Goal: Task Accomplishment & Management: Complete application form

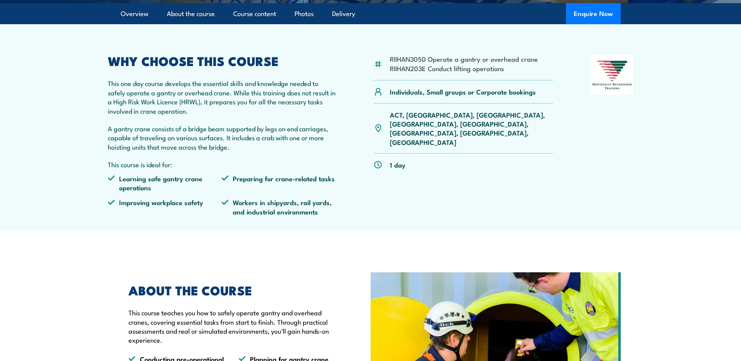
scroll to position [234, 0]
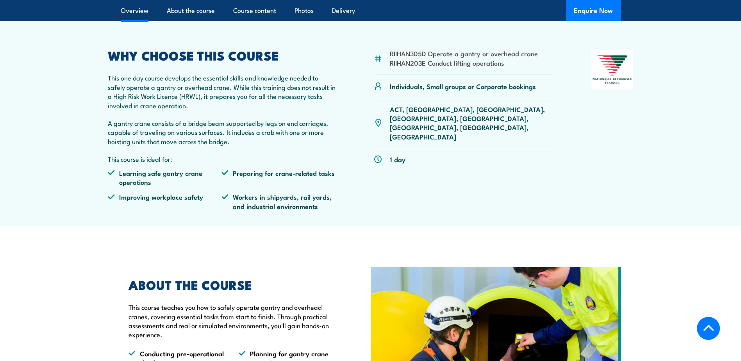
drag, startPoint x: 405, startPoint y: 55, endPoint x: 400, endPoint y: 55, distance: 4.7
click at [405, 55] on li "RIIHAN305D Operate a gantry or overhead crane" at bounding box center [464, 53] width 148 height 9
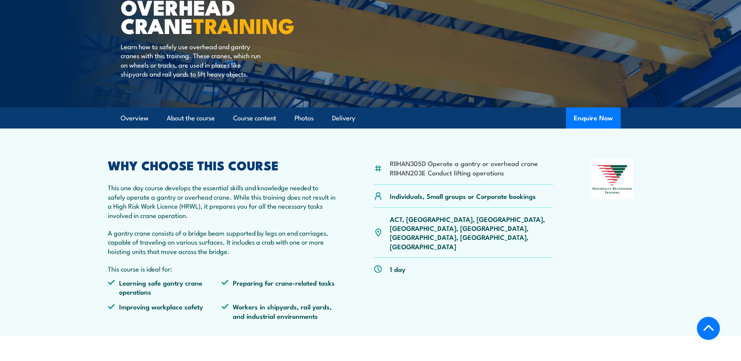
scroll to position [117, 0]
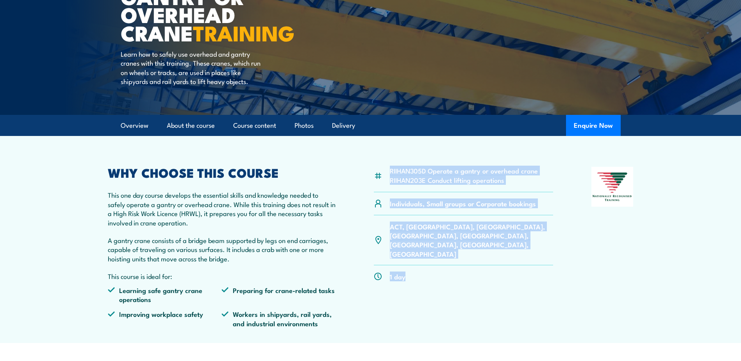
drag, startPoint x: 385, startPoint y: 169, endPoint x: 407, endPoint y: 246, distance: 80.0
click at [407, 246] on div "RIIHAN305D Operate a gantry or overhead crane RIIHAN203E Conduct lifting operat…" at bounding box center [464, 250] width 180 height 167
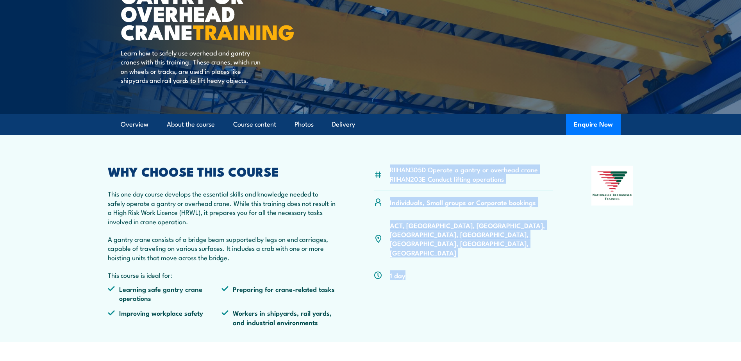
scroll to position [156, 0]
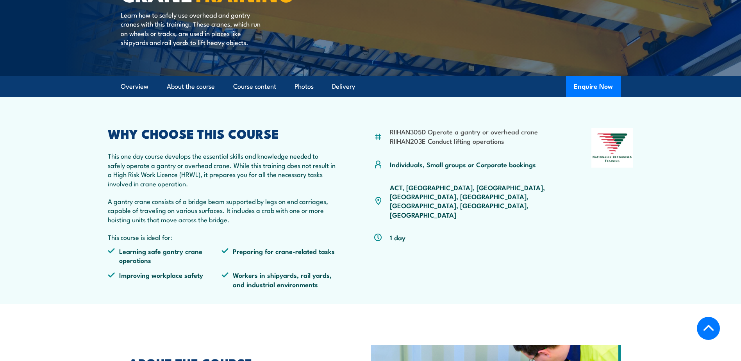
click at [240, 288] on li "Workers in shipyards, rail yards, and industrial environments" at bounding box center [278, 279] width 114 height 18
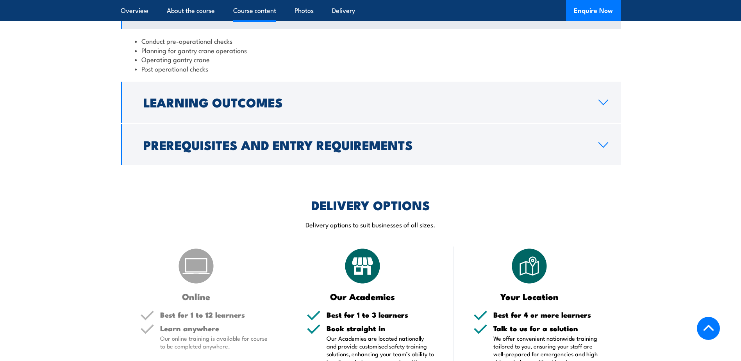
scroll to position [703, 0]
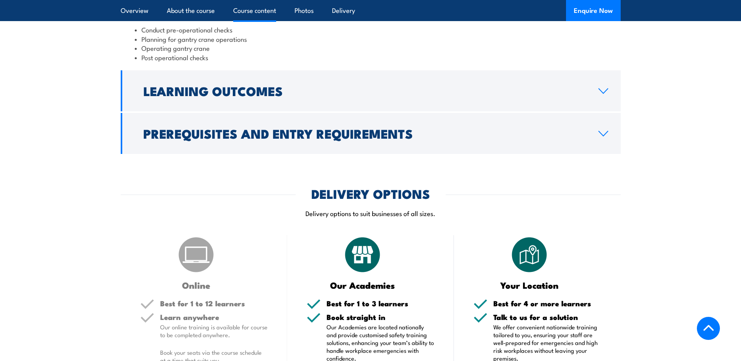
drag, startPoint x: 240, startPoint y: 198, endPoint x: 242, endPoint y: 67, distance: 130.4
click at [240, 198] on div "DELIVERY OPTIONS" at bounding box center [371, 193] width 500 height 11
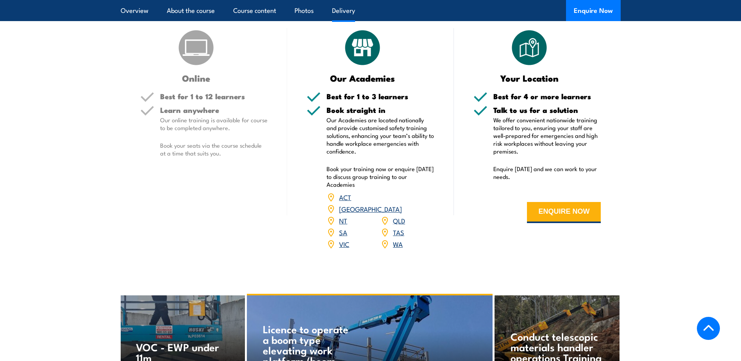
scroll to position [937, 0]
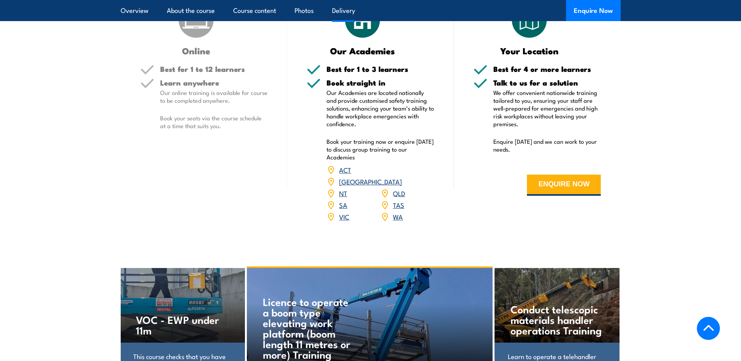
click at [552, 213] on div "Your Location Best for 4 or more learners Talk to us for a solution We offer co…" at bounding box center [537, 116] width 167 height 231
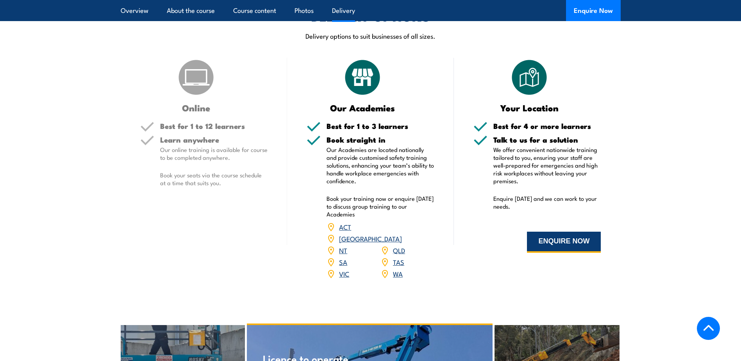
scroll to position [898, 0]
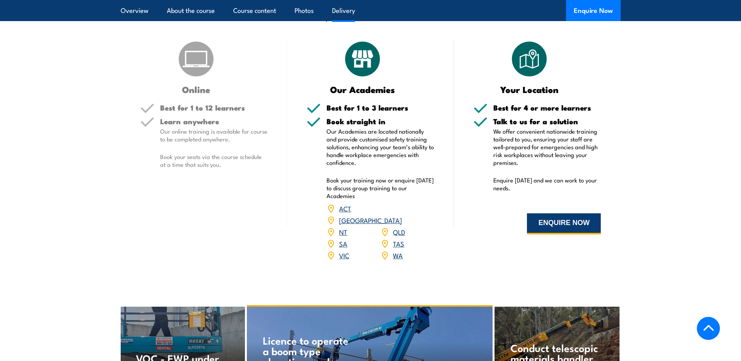
click at [551, 224] on button "ENQUIRE NOW" at bounding box center [564, 223] width 74 height 21
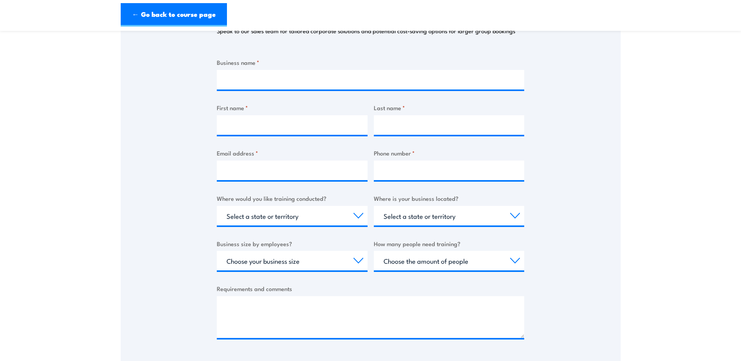
scroll to position [117, 0]
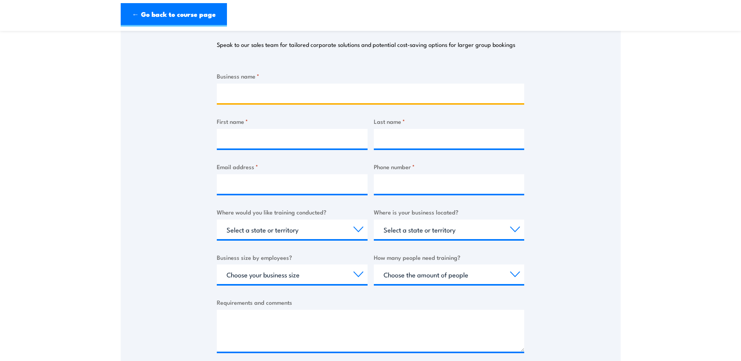
click at [246, 92] on input "Business name *" at bounding box center [370, 94] width 307 height 20
click at [186, 92] on div "Thank you for your interest in this course. Speak to our sales team for tailore…" at bounding box center [371, 179] width 500 height 390
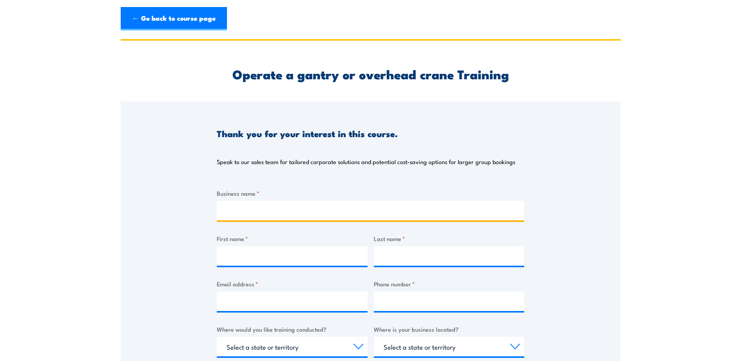
click at [244, 207] on input "Business name *" at bounding box center [370, 211] width 307 height 20
type input "Supaloc"
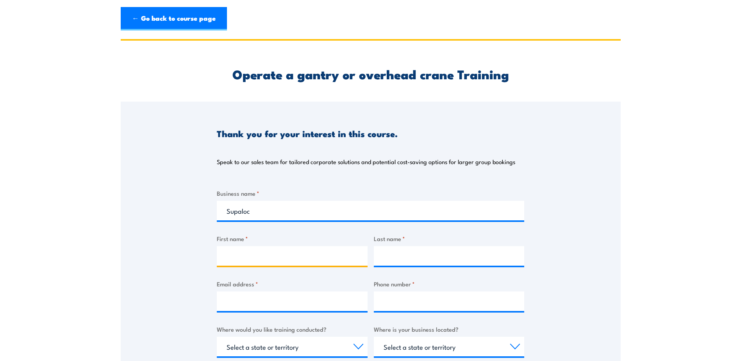
type input "Duc"
type input "Nguyen"
type input "duc.nguyen@supaloc.com.au"
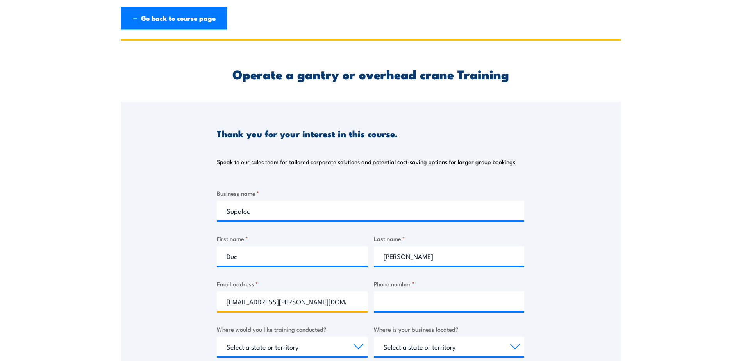
type input "0409357225"
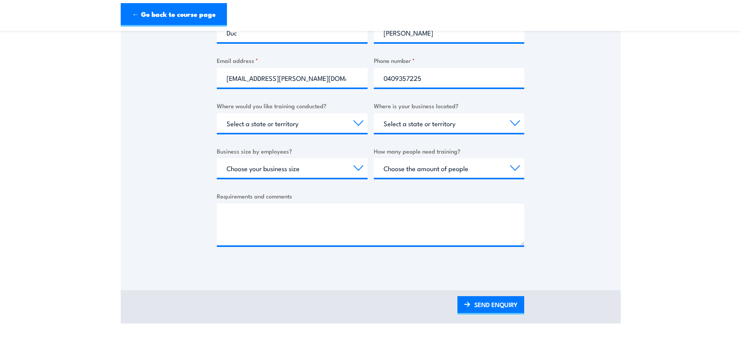
scroll to position [234, 0]
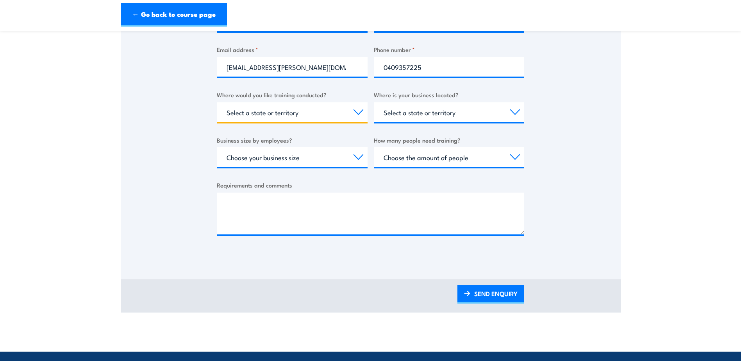
click at [355, 112] on select "Select a state or territory Nationally - multiple locations QLD NSW VIC SA ACT …" at bounding box center [292, 112] width 151 height 20
select select "SA"
click at [217, 102] on select "Select a state or territory Nationally - multiple locations QLD NSW VIC SA ACT …" at bounding box center [292, 112] width 151 height 20
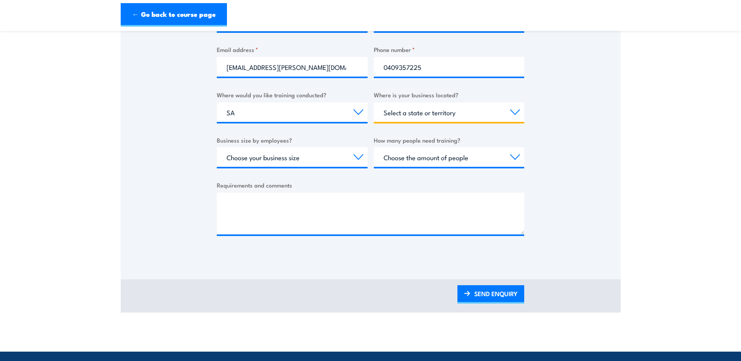
click at [514, 113] on select "Select a state or territory QLD NSW VIC SA ACT WA TAS NT" at bounding box center [449, 112] width 151 height 20
select select "SA"
click at [374, 102] on select "Select a state or territory QLD NSW VIC SA ACT WA TAS NT" at bounding box center [449, 112] width 151 height 20
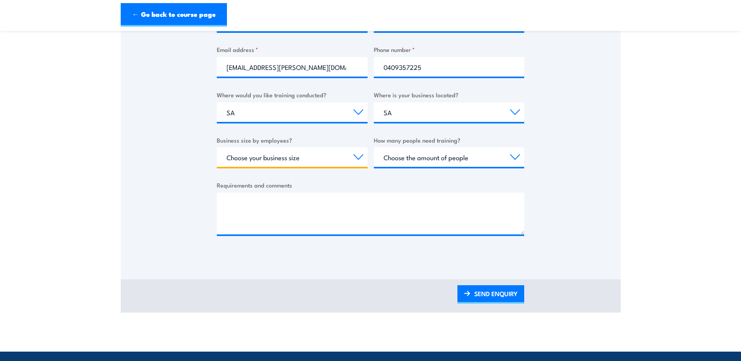
click at [358, 156] on select "Choose your business size 1 to 19 20 to 199 200+" at bounding box center [292, 157] width 151 height 20
select select "20 to 199"
click at [217, 147] on select "Choose your business size 1 to 19 20 to 199 200+" at bounding box center [292, 157] width 151 height 20
click at [341, 157] on select "Choose your business size 1 to 19 20 to 199 200+" at bounding box center [292, 157] width 151 height 20
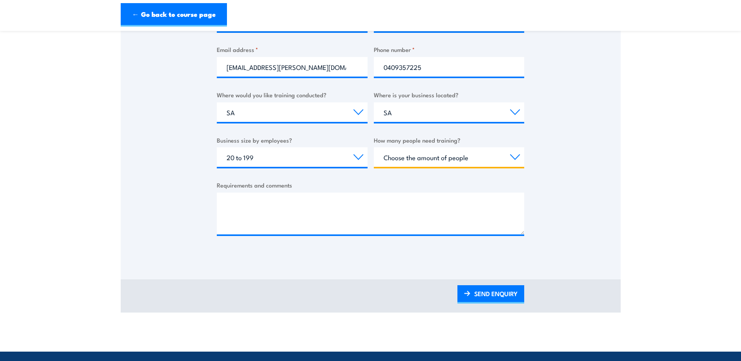
click at [510, 157] on select "Choose the amount of people 1 to 4 5 to 19 20+" at bounding box center [449, 157] width 151 height 20
select select "1 to 4"
click at [374, 147] on select "Choose the amount of people 1 to 4 5 to 19 20+" at bounding box center [449, 157] width 151 height 20
click at [548, 164] on div "Thank you for your interest in this course. Speak to our sales team for tailore…" at bounding box center [371, 62] width 500 height 390
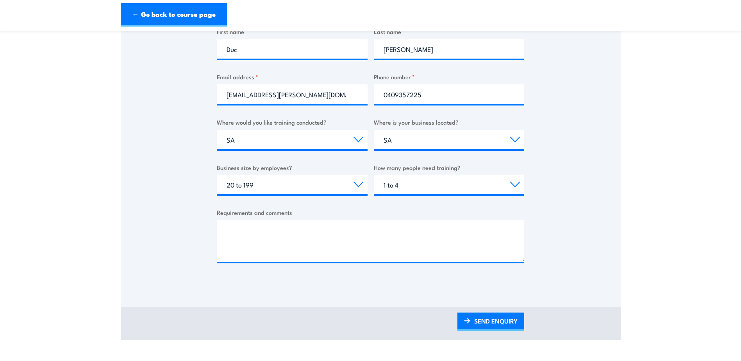
scroll to position [156, 0]
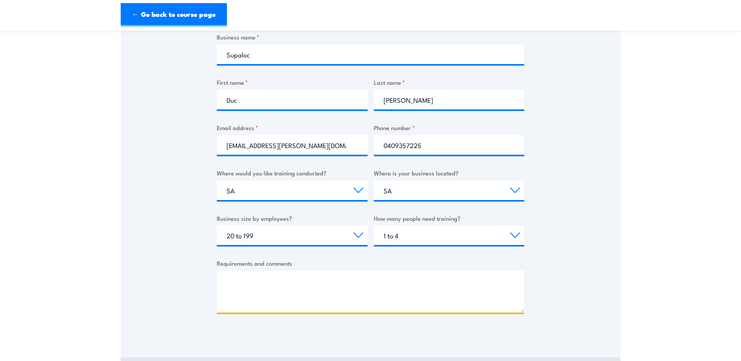
click at [272, 278] on textarea "Requirements and comments" at bounding box center [370, 292] width 307 height 42
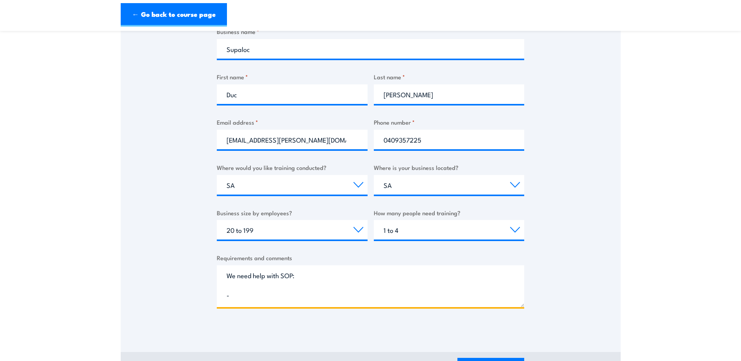
scroll to position [234, 0]
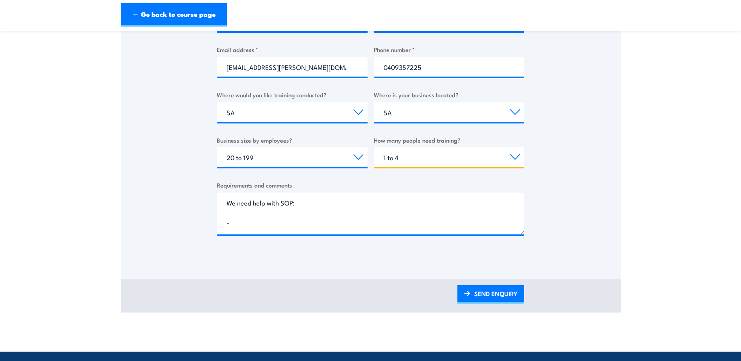
click at [513, 158] on select "Choose the amount of people 1 to 4 5 to 19 20+" at bounding box center [449, 157] width 151 height 20
click at [563, 180] on div "Thank you for your interest in this course. Speak to our sales team for tailore…" at bounding box center [371, 62] width 500 height 390
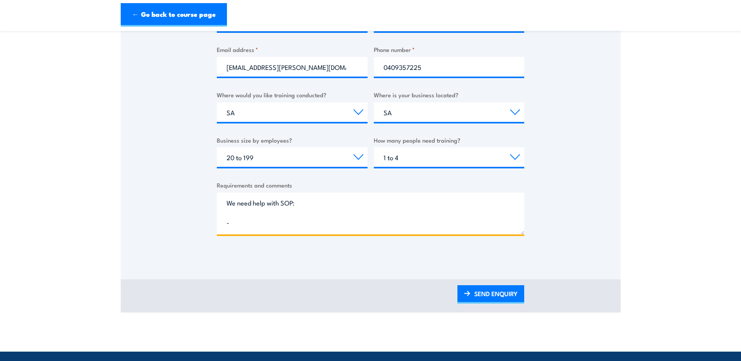
click at [260, 222] on textarea "We need help with SOP: -" at bounding box center [370, 213] width 307 height 42
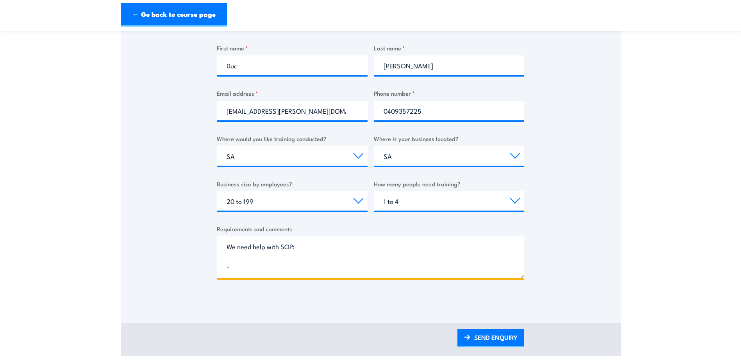
scroll to position [195, 0]
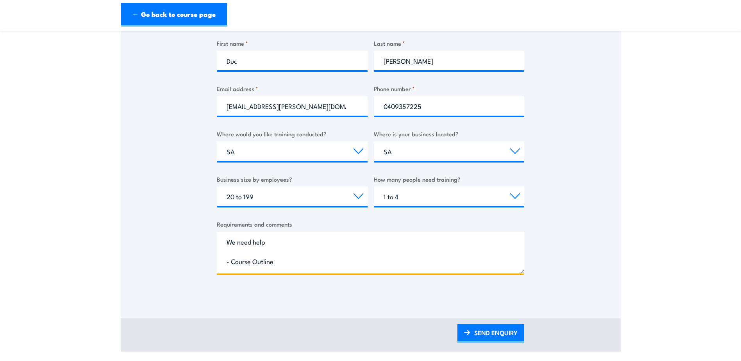
click at [291, 260] on textarea "We need help - Course Outline" at bounding box center [370, 252] width 307 height 42
drag, startPoint x: 263, startPoint y: 247, endPoint x: 237, endPoint y: 246, distance: 25.8
click at [237, 246] on textarea "We need help - Course Outline Description - Avaibility -Costing" at bounding box center [370, 252] width 307 height 42
click at [262, 269] on textarea "We need help - Course Outline Description - Availibility -Costing" at bounding box center [370, 252] width 307 height 42
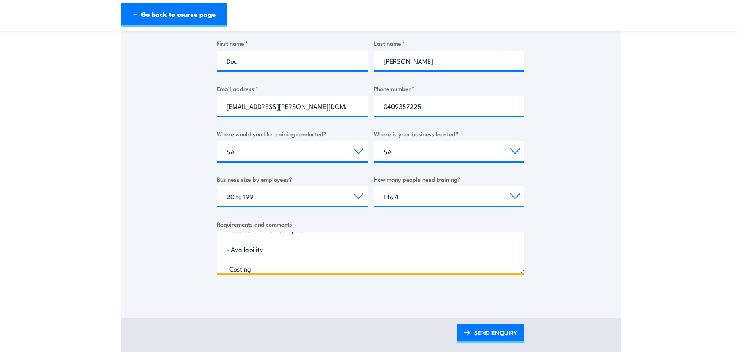
click at [271, 267] on textarea "We need help - Course Outline Description - Availability -Costing" at bounding box center [370, 252] width 307 height 42
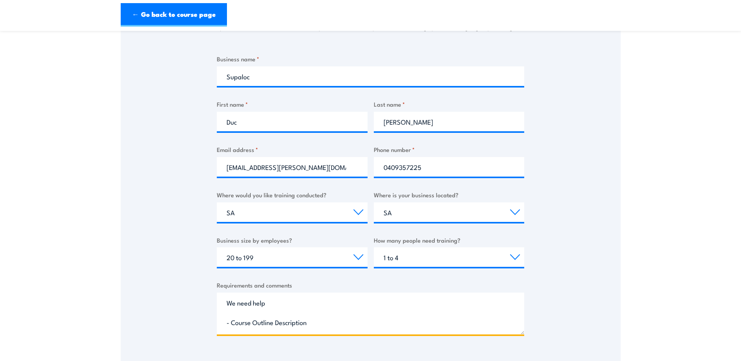
scroll to position [156, 0]
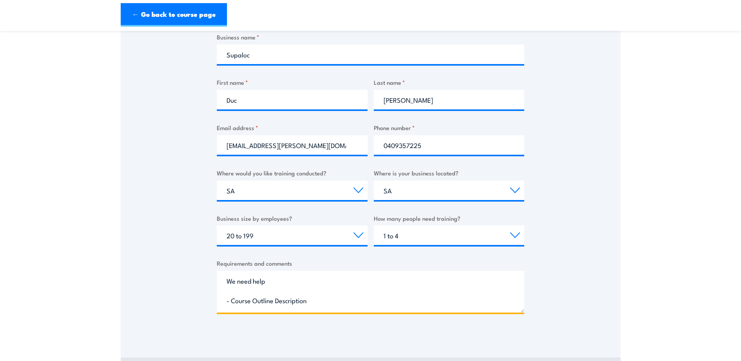
type textarea "We need help - Course Outline Description - Availability -Costing"
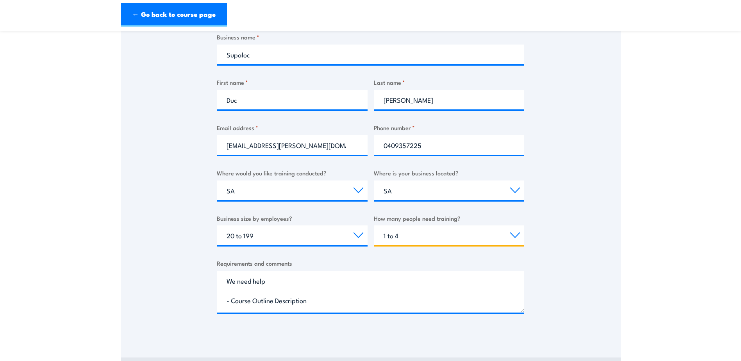
click at [429, 234] on select "Choose the amount of people 1 to 4 5 to 19 20+" at bounding box center [449, 235] width 151 height 20
click at [374, 225] on select "Choose the amount of people 1 to 4 5 to 19 20+" at bounding box center [449, 235] width 151 height 20
click at [402, 234] on select "Choose the amount of people 1 to 4 5 to 19 20+" at bounding box center [449, 235] width 151 height 20
select select "5 to 19"
click at [374, 225] on select "Choose the amount of people 1 to 4 5 to 19 20+" at bounding box center [449, 235] width 151 height 20
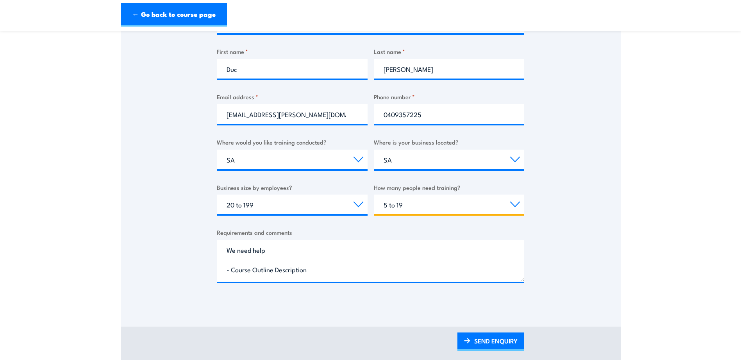
scroll to position [195, 0]
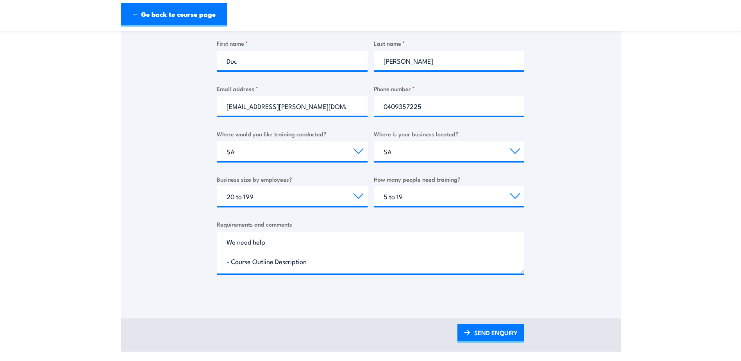
drag, startPoint x: 481, startPoint y: 329, endPoint x: 411, endPoint y: 316, distance: 70.7
click at [481, 329] on link "SEND ENQUIRY" at bounding box center [490, 333] width 67 height 18
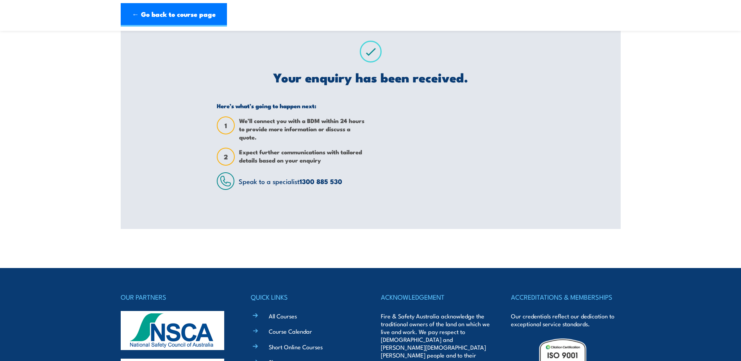
scroll to position [0, 0]
